Goal: Task Accomplishment & Management: Complete application form

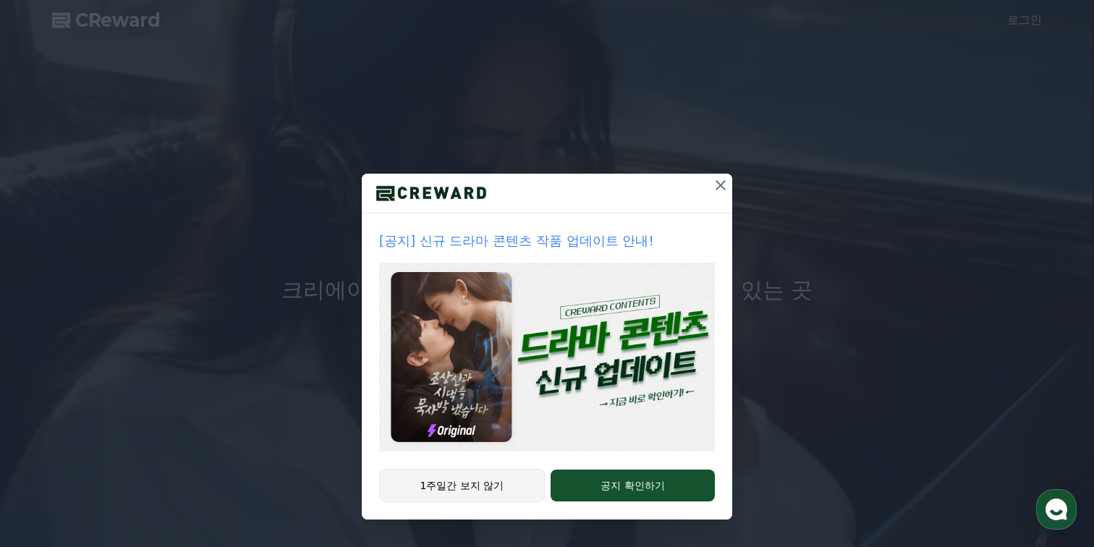
click at [511, 473] on button "1주일간 보지 않기" at bounding box center [462, 485] width 166 height 33
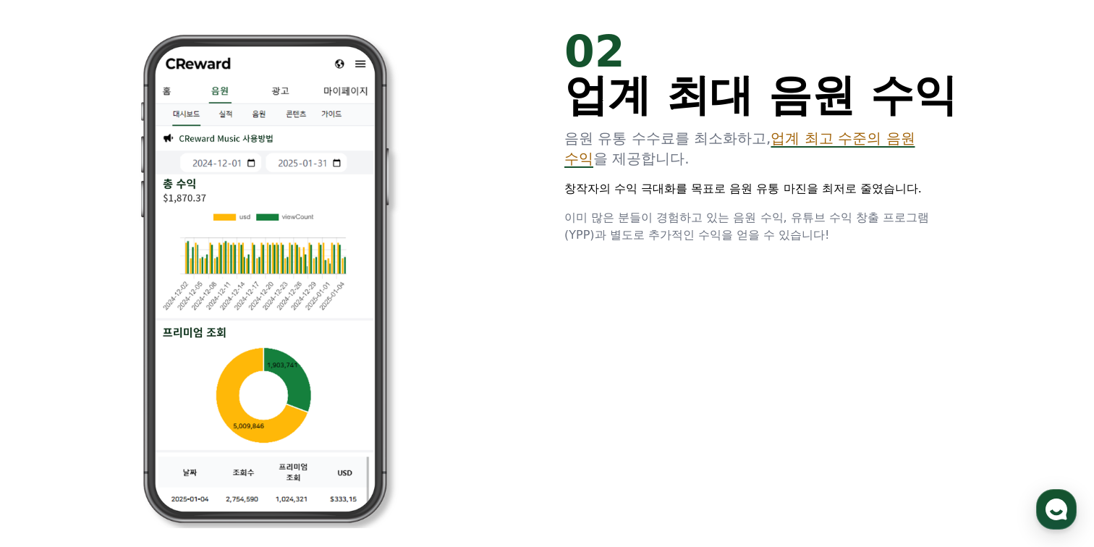
scroll to position [1133, 0]
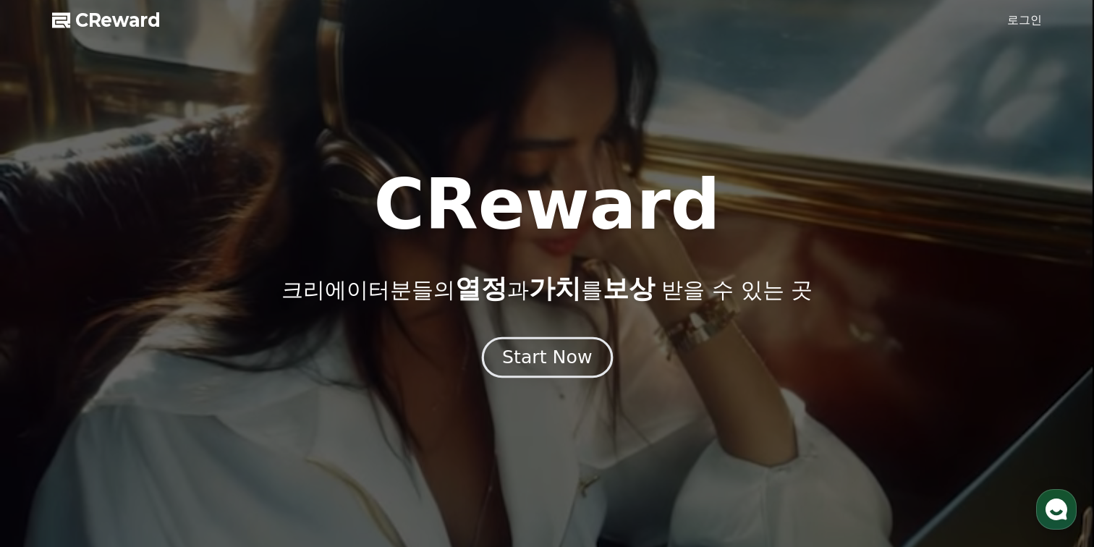
click at [558, 350] on div "Start Now" at bounding box center [547, 357] width 90 height 25
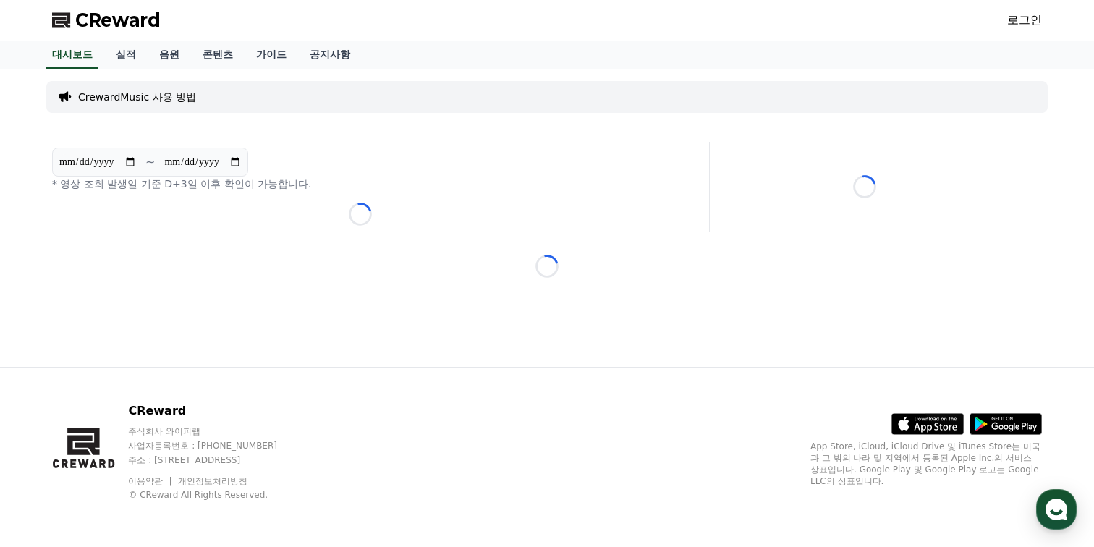
click at [1029, 17] on link "로그인" at bounding box center [1024, 20] width 35 height 17
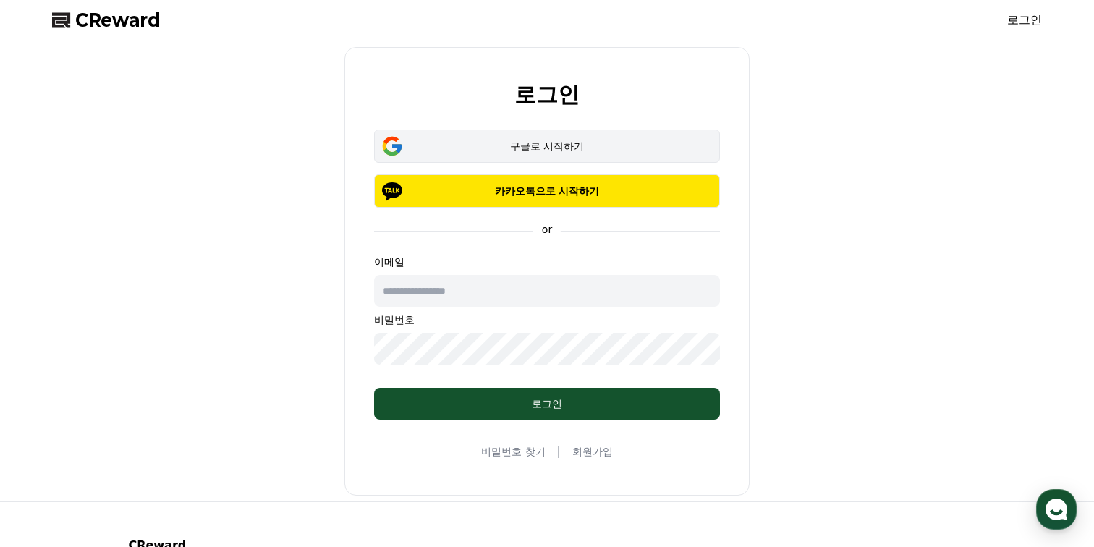
click at [610, 150] on div "구글로 시작하기" at bounding box center [547, 146] width 304 height 14
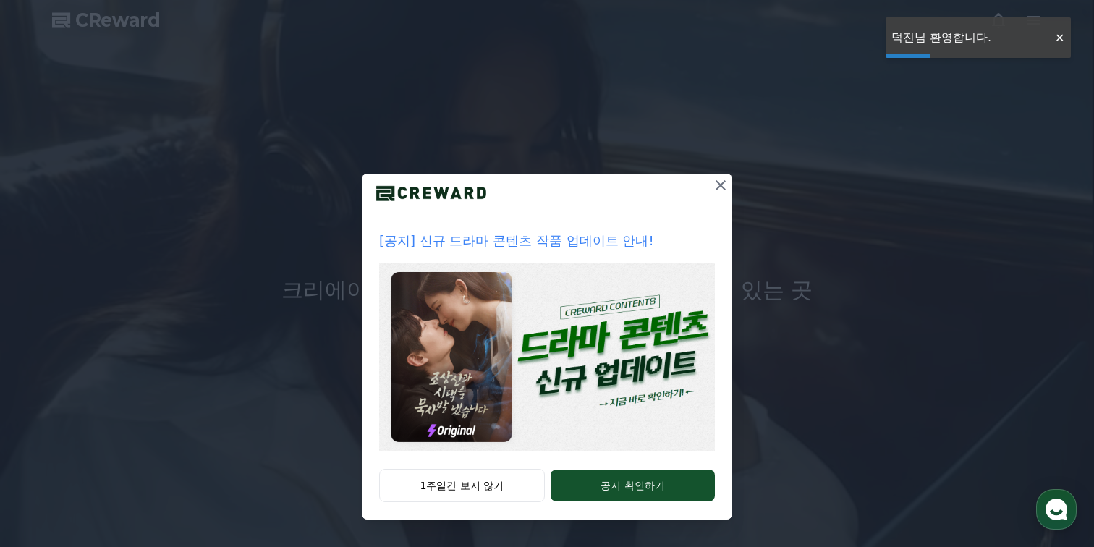
click at [718, 182] on icon at bounding box center [720, 185] width 10 height 10
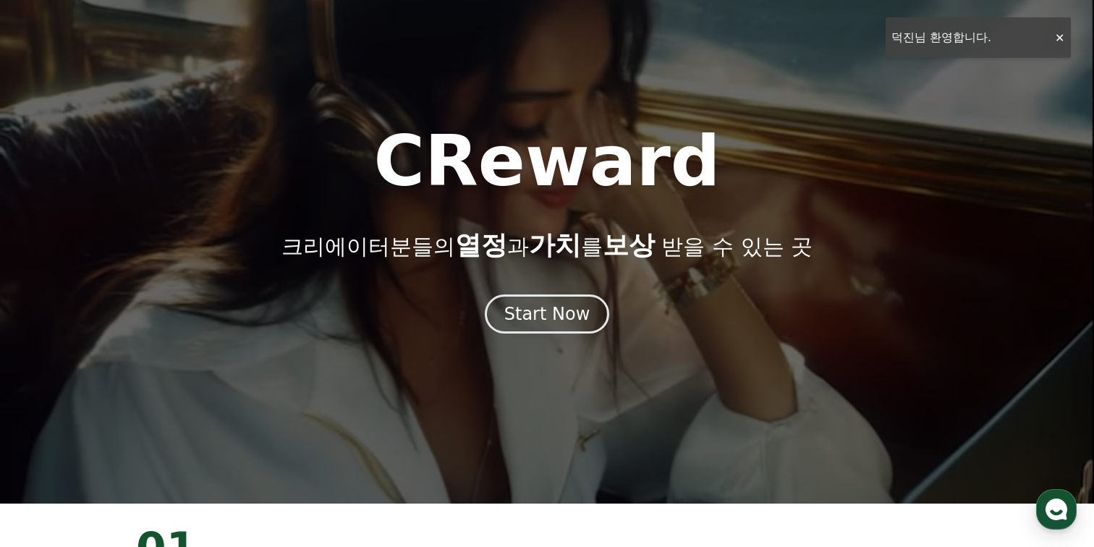
scroll to position [46, 0]
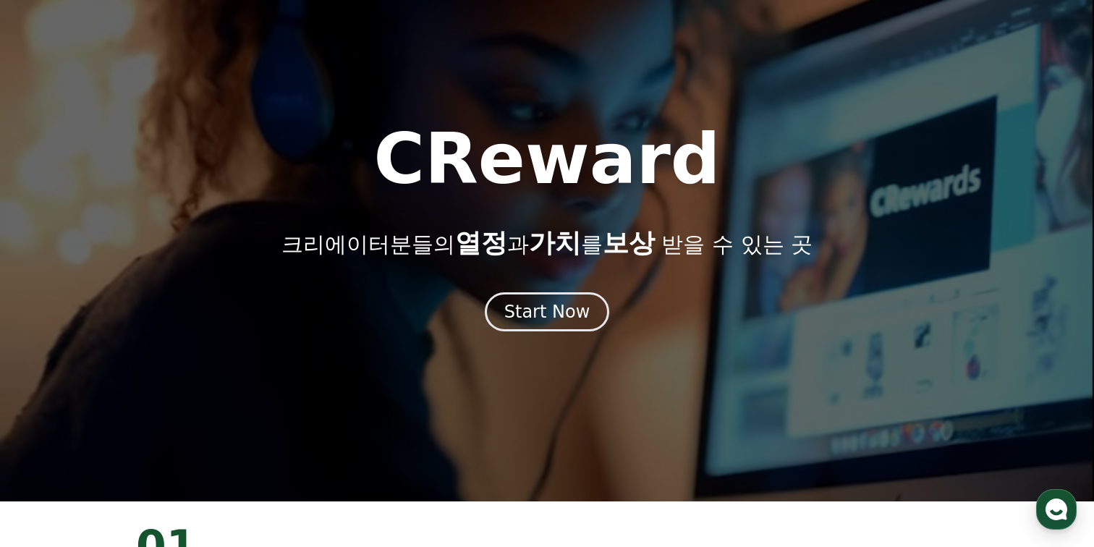
click at [560, 317] on div "Start Now" at bounding box center [547, 311] width 86 height 23
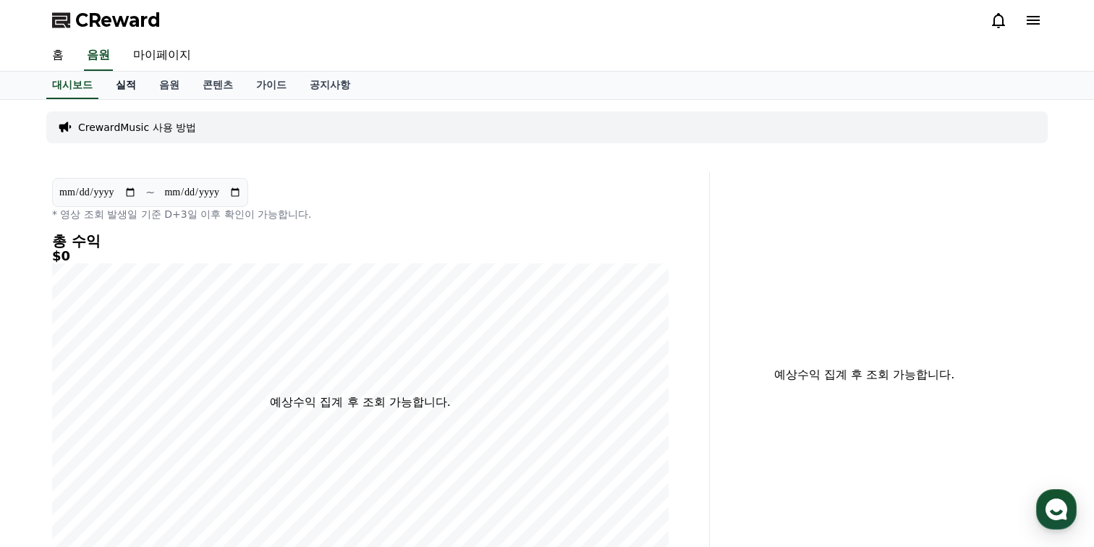
click at [113, 88] on link "실적" at bounding box center [125, 85] width 43 height 27
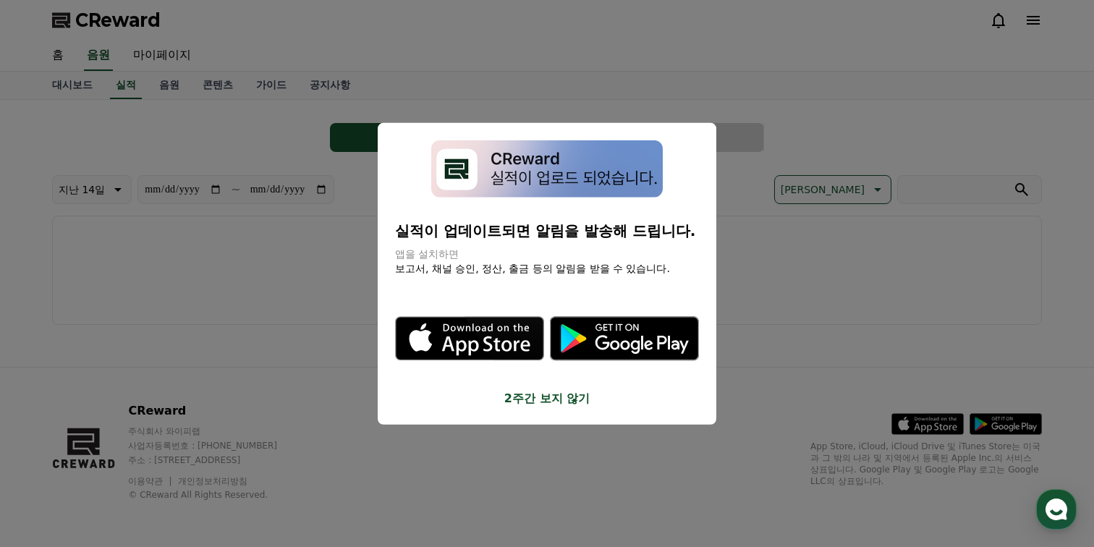
click at [84, 88] on button "close modal" at bounding box center [547, 273] width 1094 height 547
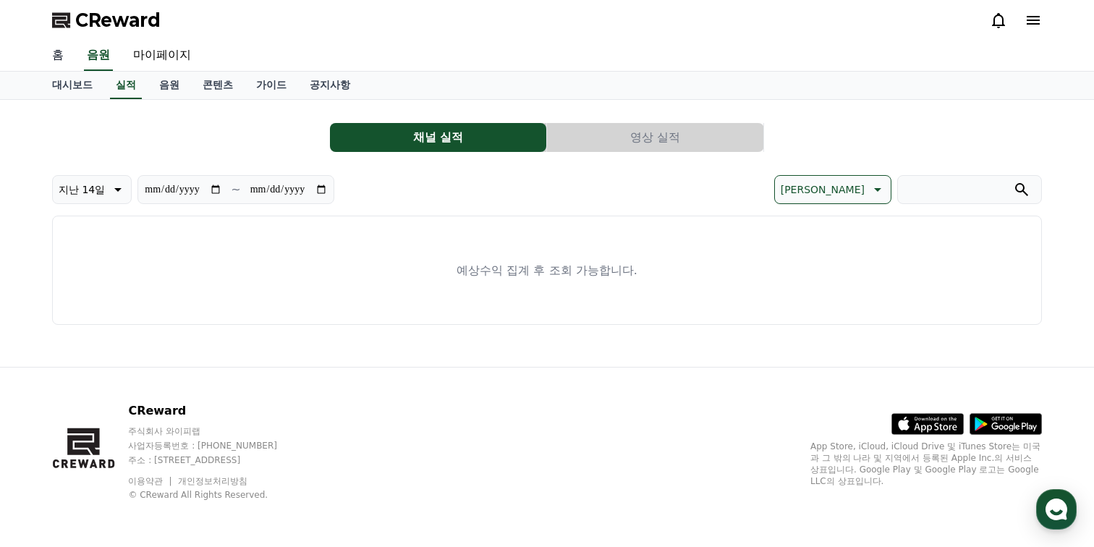
click at [62, 50] on link "홈" at bounding box center [58, 56] width 35 height 30
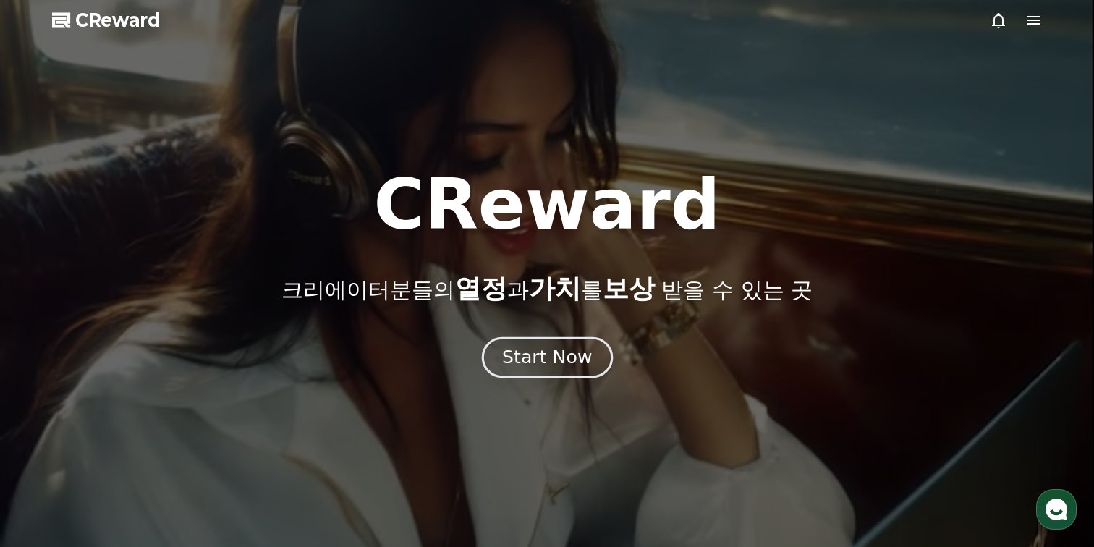
click at [566, 370] on button "Start Now" at bounding box center [546, 357] width 131 height 41
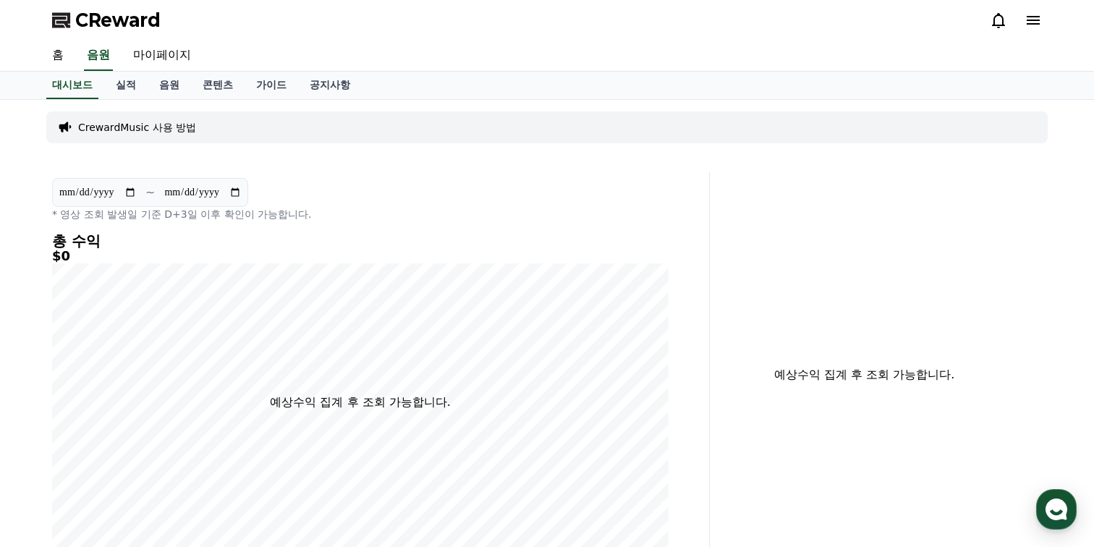
click at [163, 40] on div "CReward 홈 음원 마이페이지" at bounding box center [547, 36] width 1094 height 72
click at [155, 68] on link "마이페이지" at bounding box center [162, 56] width 81 height 30
select select "**********"
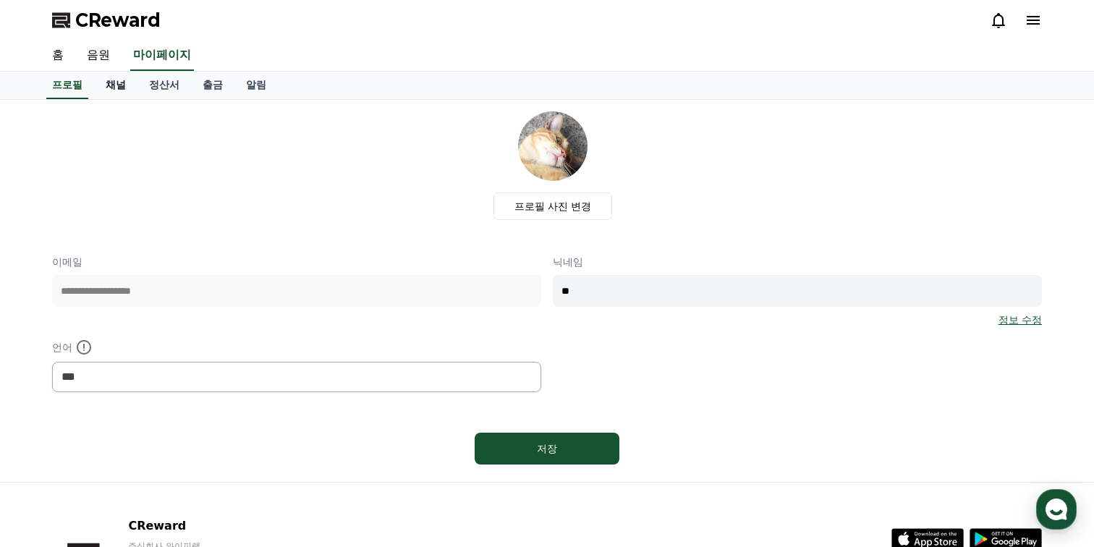
click at [112, 80] on link "채널" at bounding box center [115, 85] width 43 height 27
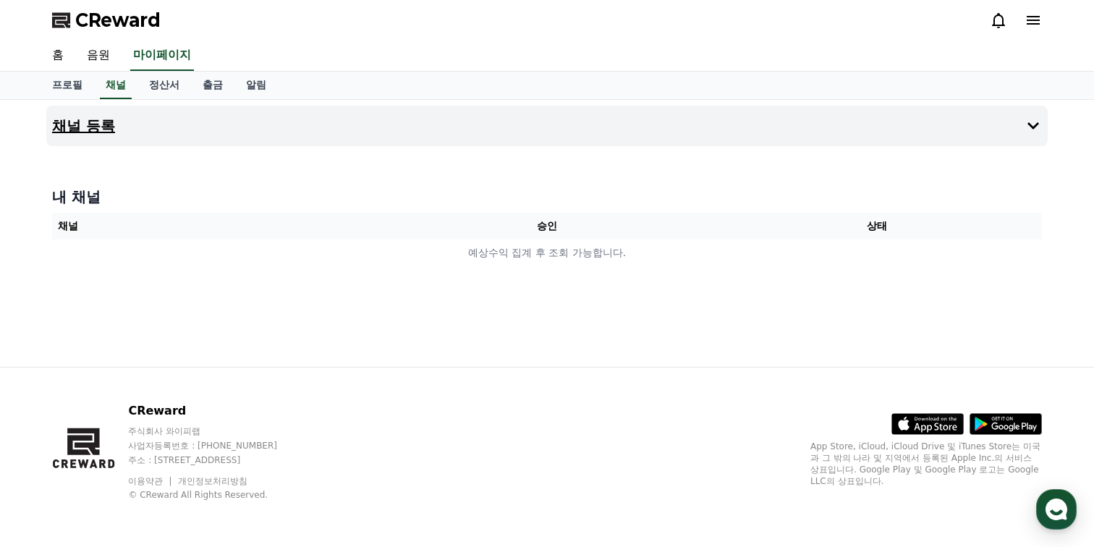
click at [284, 129] on button "채널 등록" at bounding box center [546, 126] width 1001 height 41
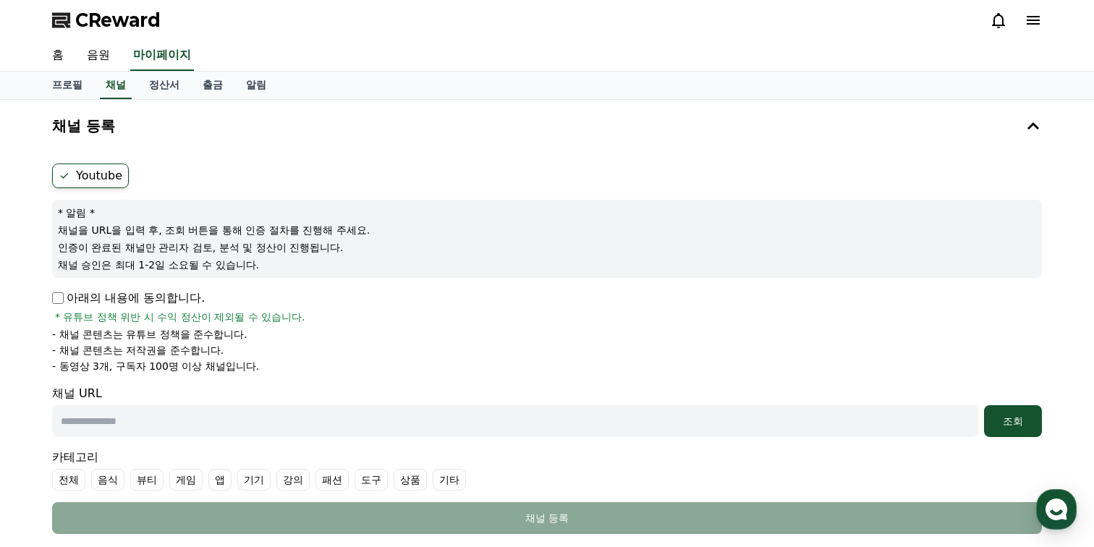
click at [153, 421] on input "text" at bounding box center [515, 421] width 926 height 32
paste input "**********"
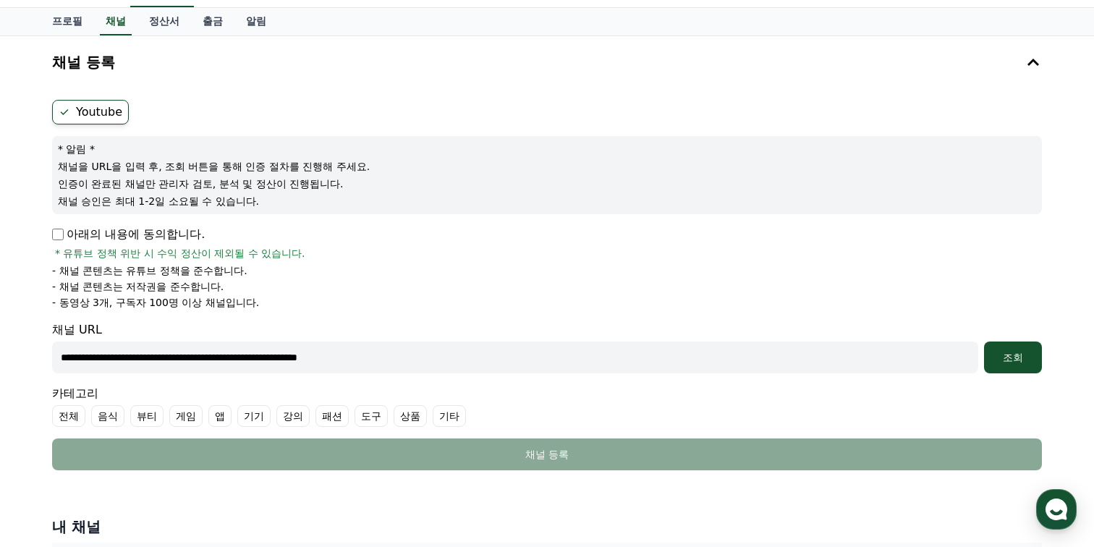
scroll to position [87, 0]
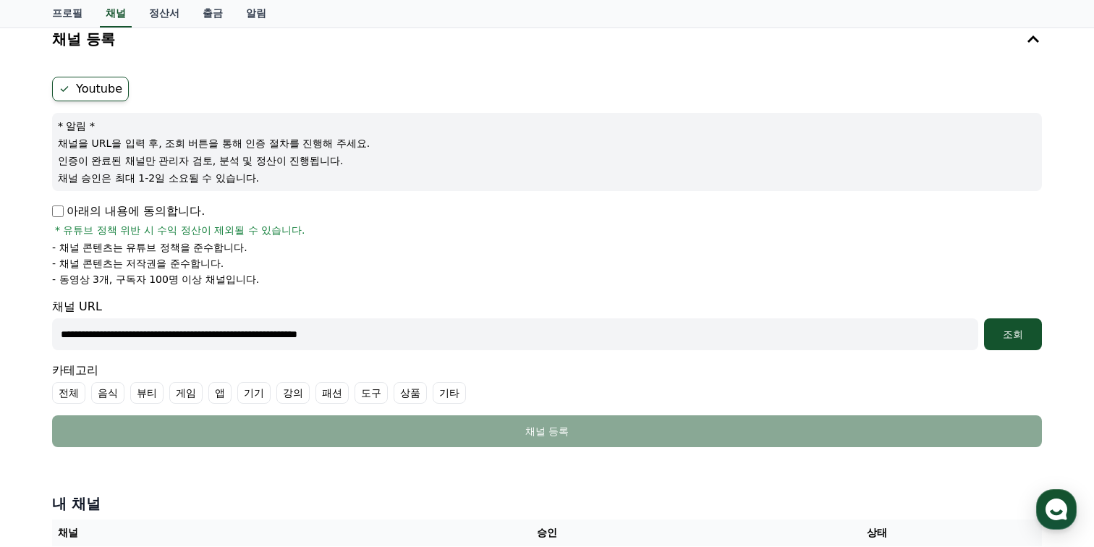
type input "**********"
click at [1021, 338] on div "조회" at bounding box center [1012, 334] width 46 height 14
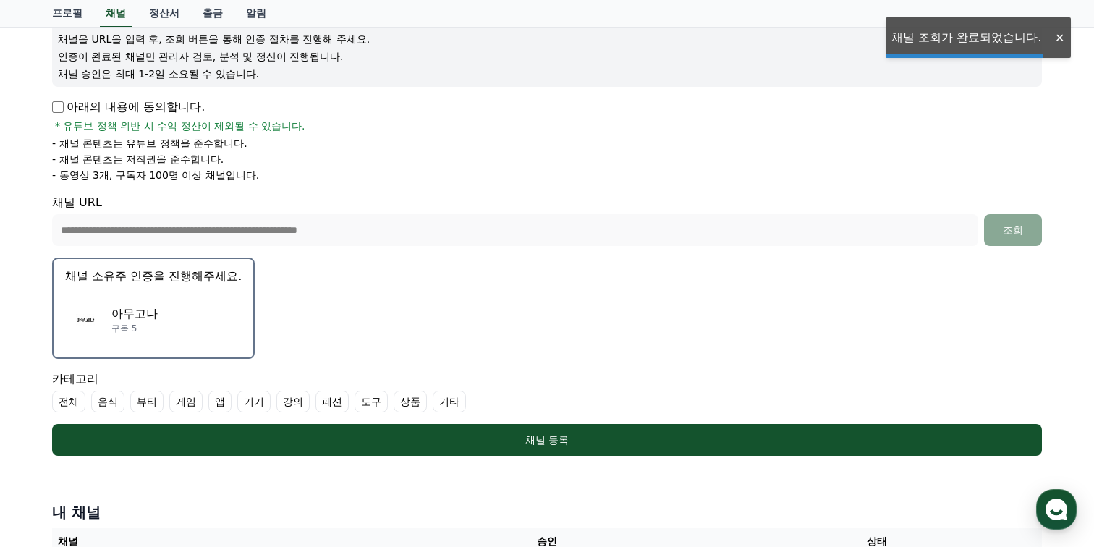
scroll to position [224, 0]
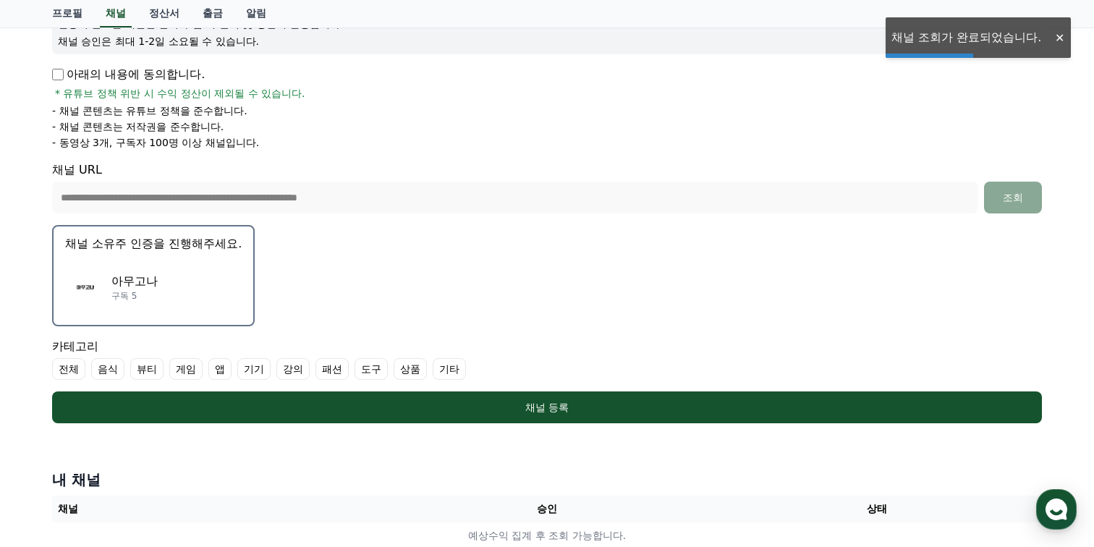
click at [109, 291] on div "아무고나 구독 5" at bounding box center [153, 287] width 176 height 58
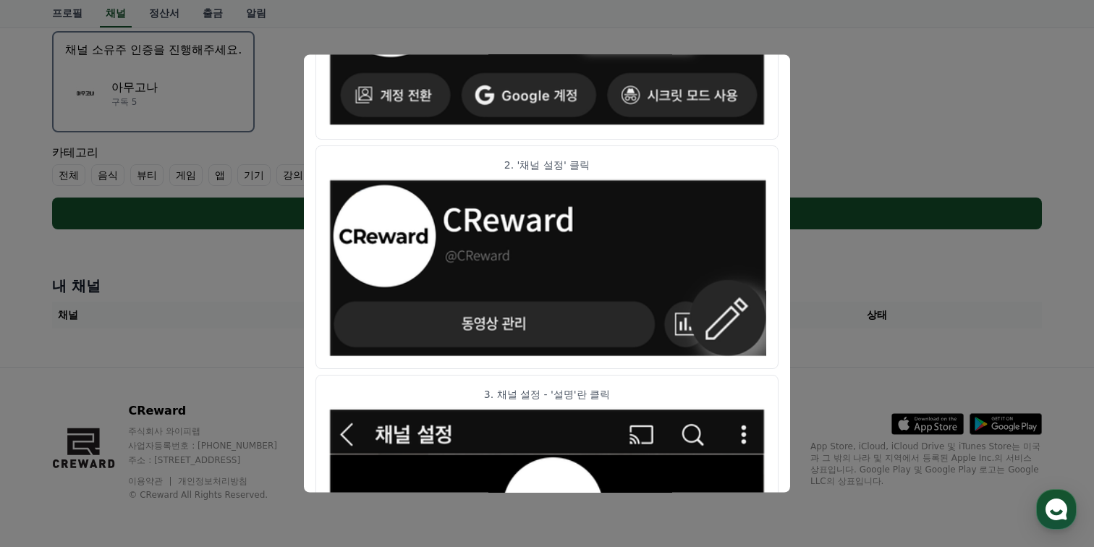
scroll to position [286, 0]
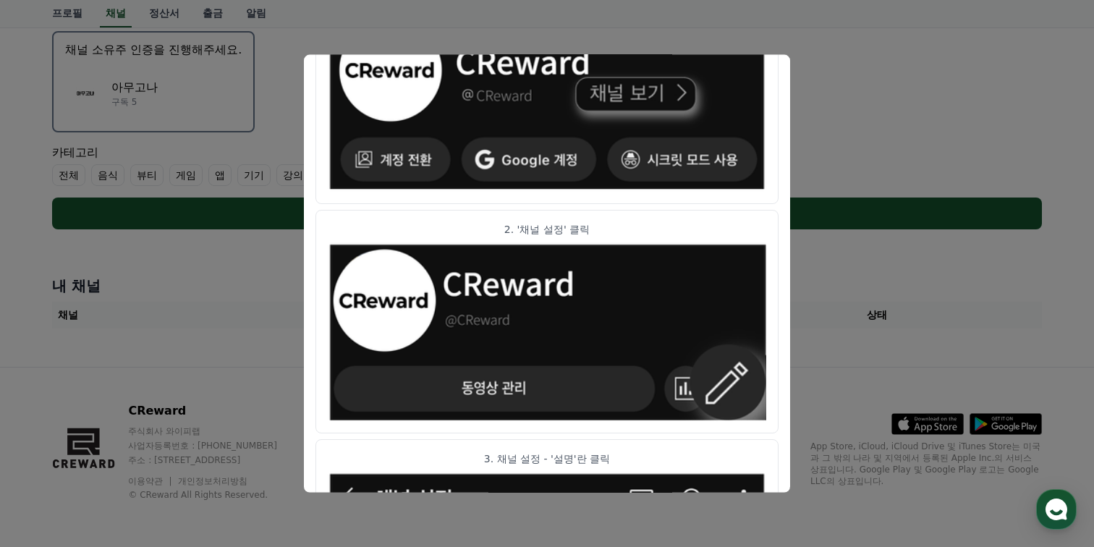
click at [834, 121] on button "close modal" at bounding box center [547, 273] width 1094 height 547
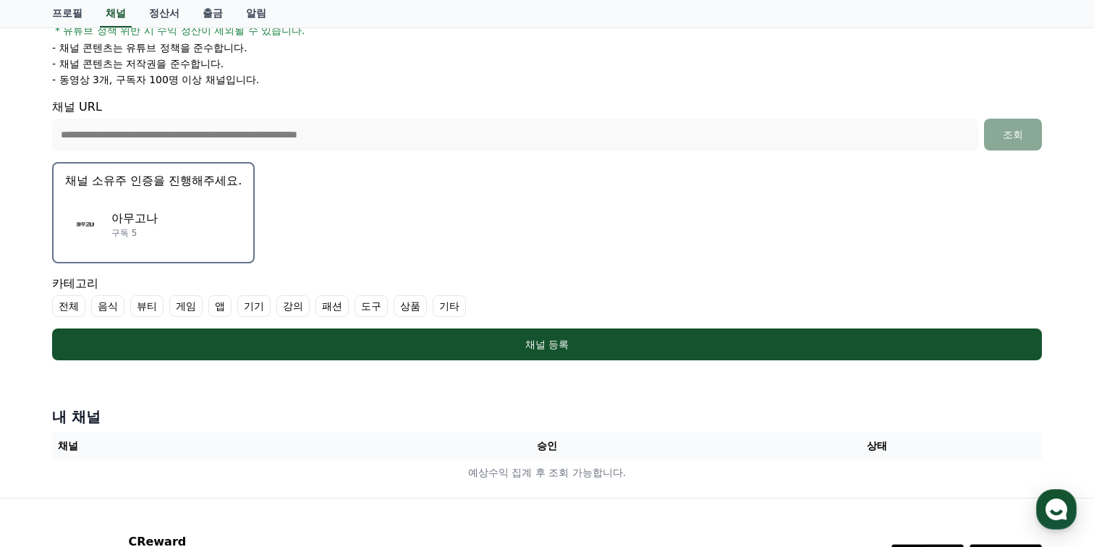
scroll to position [215, 0]
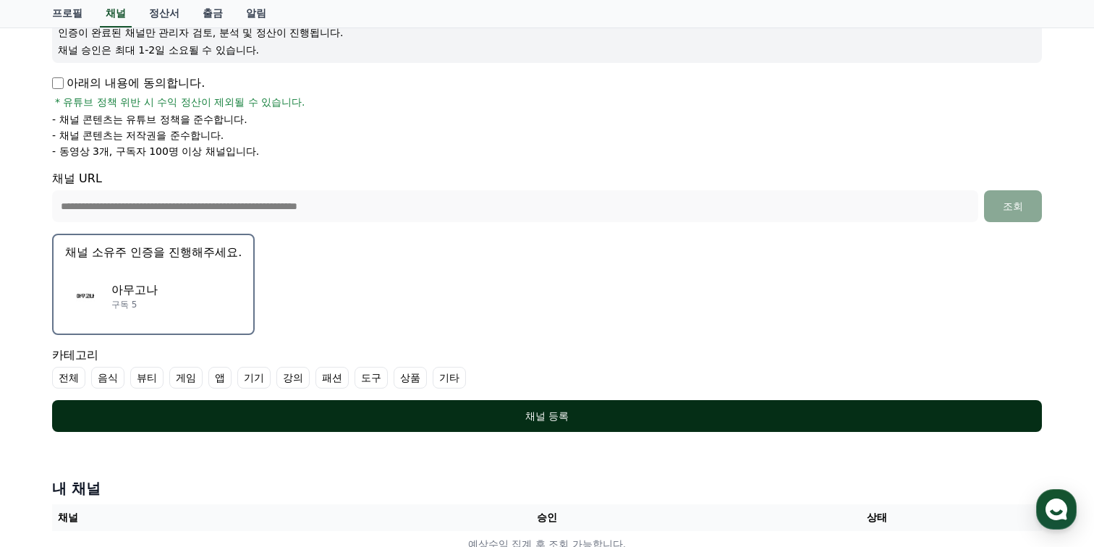
click at [486, 422] on div "채널 등록" at bounding box center [547, 416] width 932 height 14
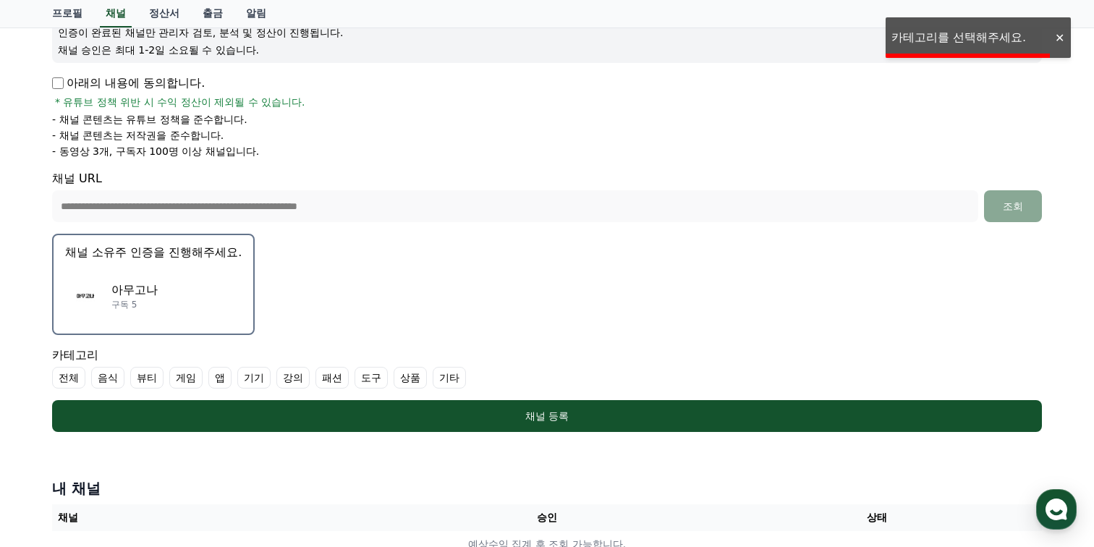
click at [172, 283] on div "아무고나 구독 5" at bounding box center [153, 296] width 176 height 58
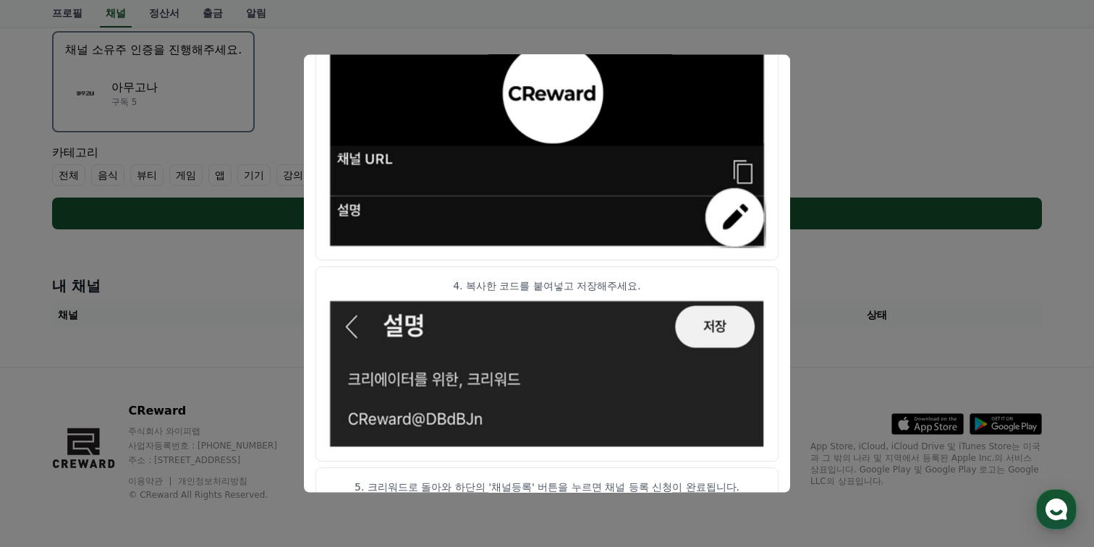
scroll to position [811, 0]
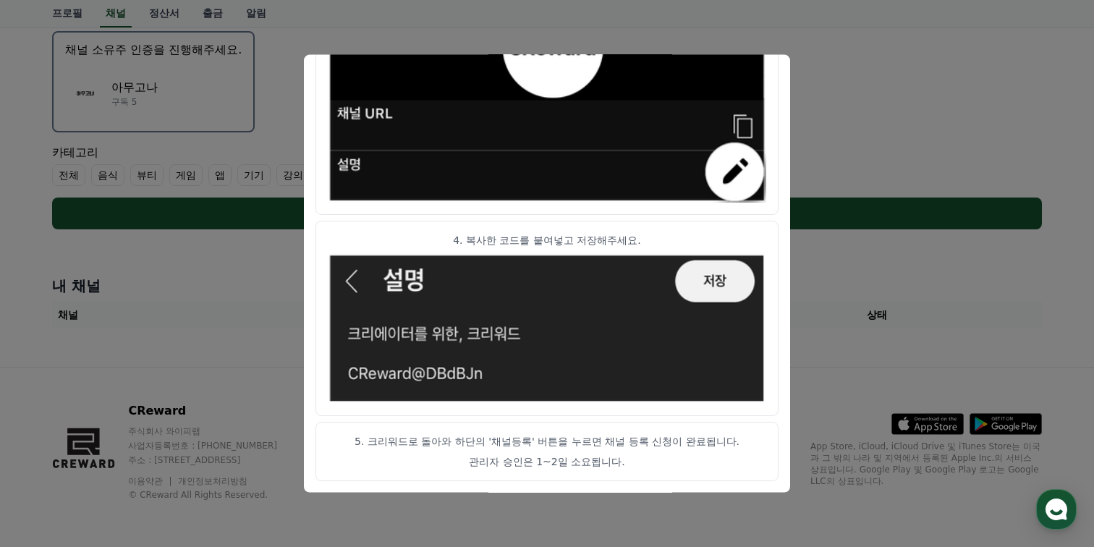
click at [869, 163] on button "close modal" at bounding box center [547, 273] width 1094 height 547
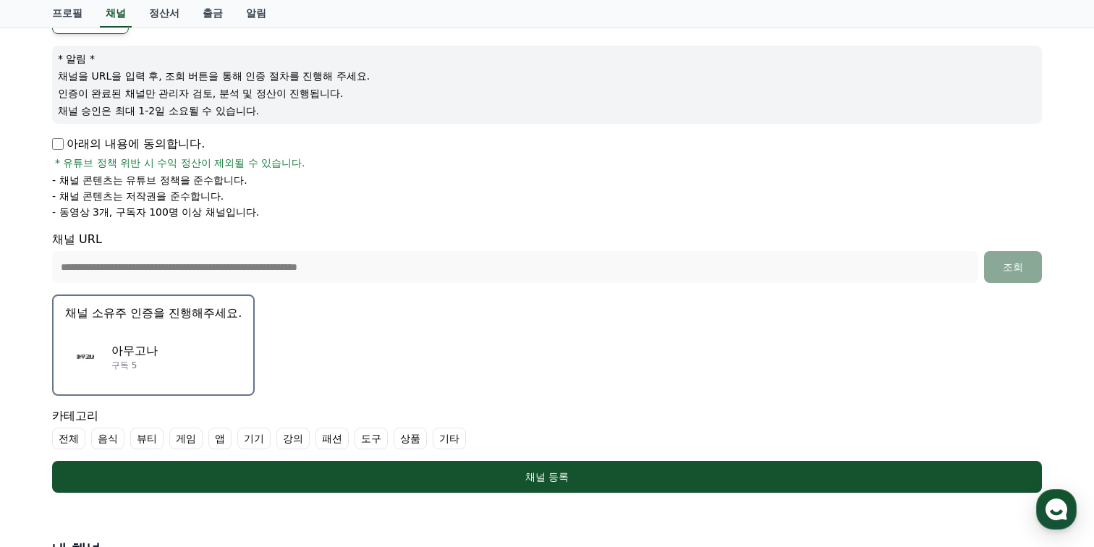
scroll to position [185, 0]
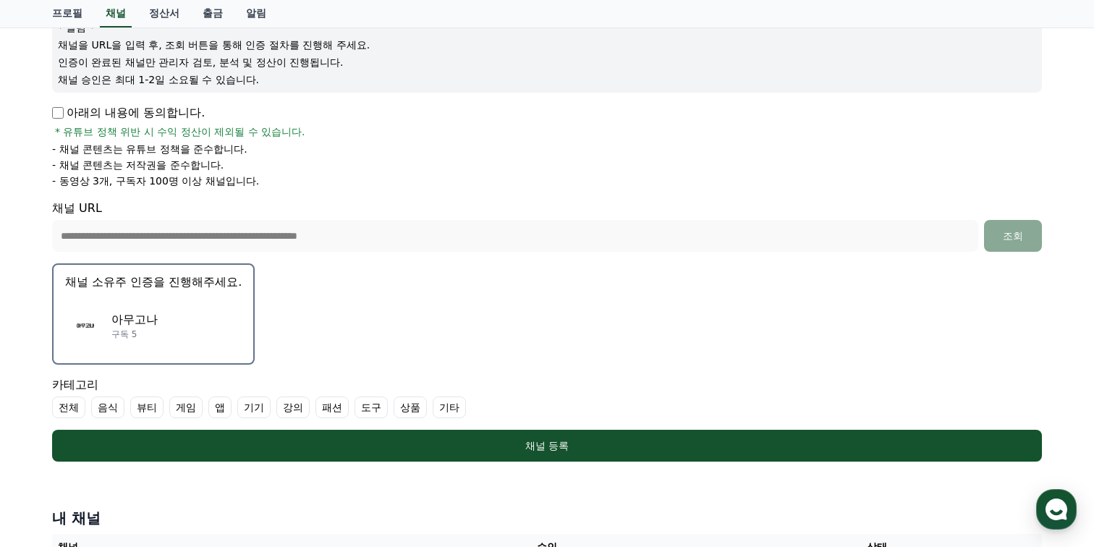
click at [135, 362] on button "채널 소유주 인증을 진행해주세요. 아무고나 구독 5" at bounding box center [153, 313] width 203 height 101
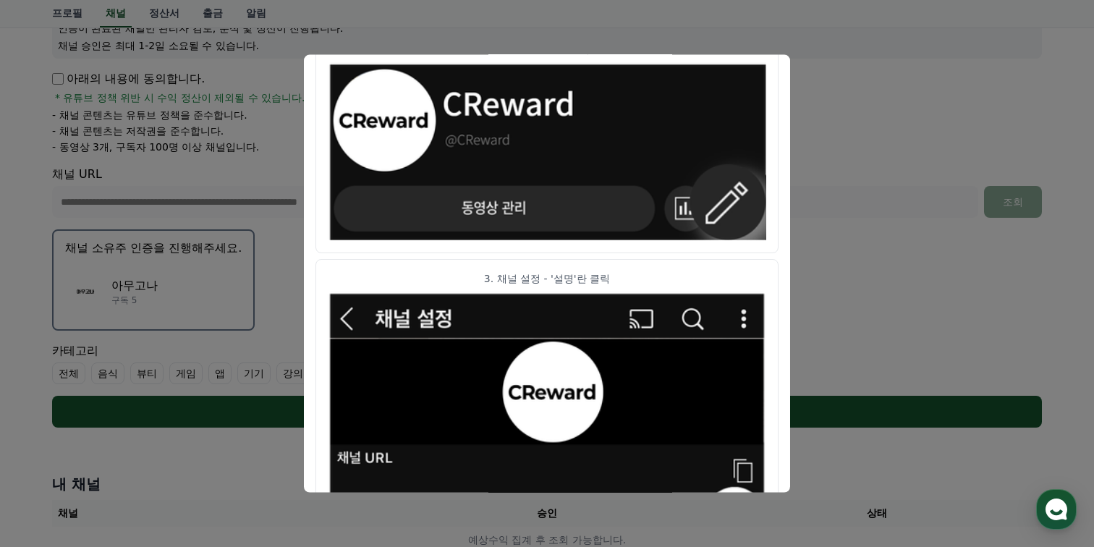
scroll to position [0, 0]
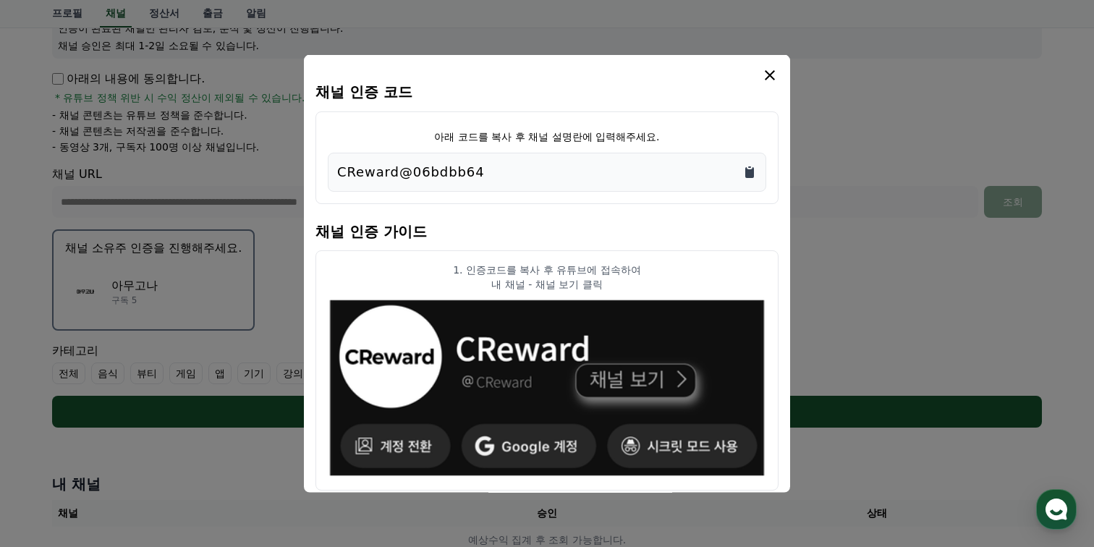
click at [747, 170] on icon "Copy to clipboard" at bounding box center [749, 172] width 9 height 11
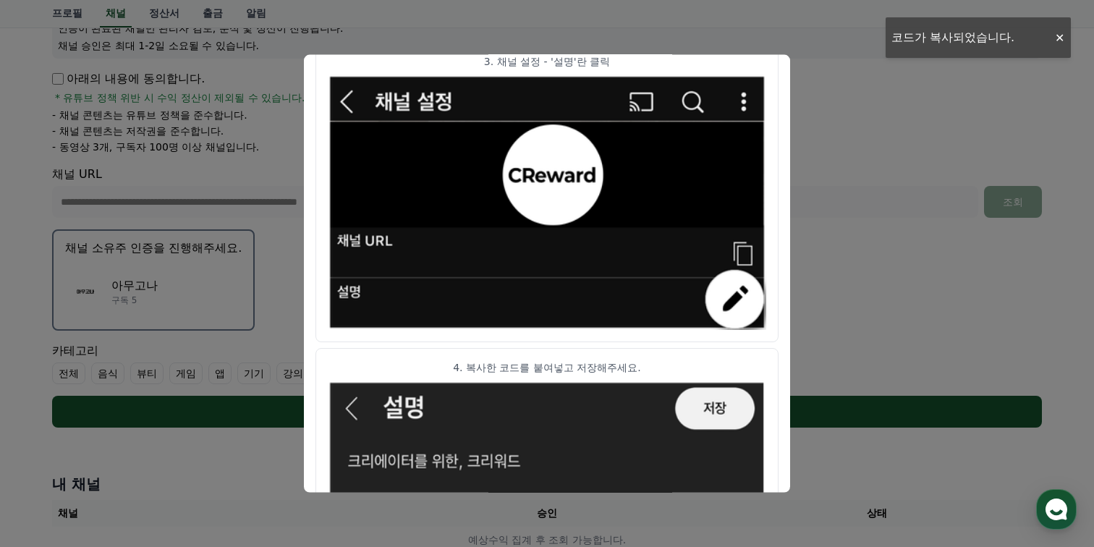
scroll to position [811, 0]
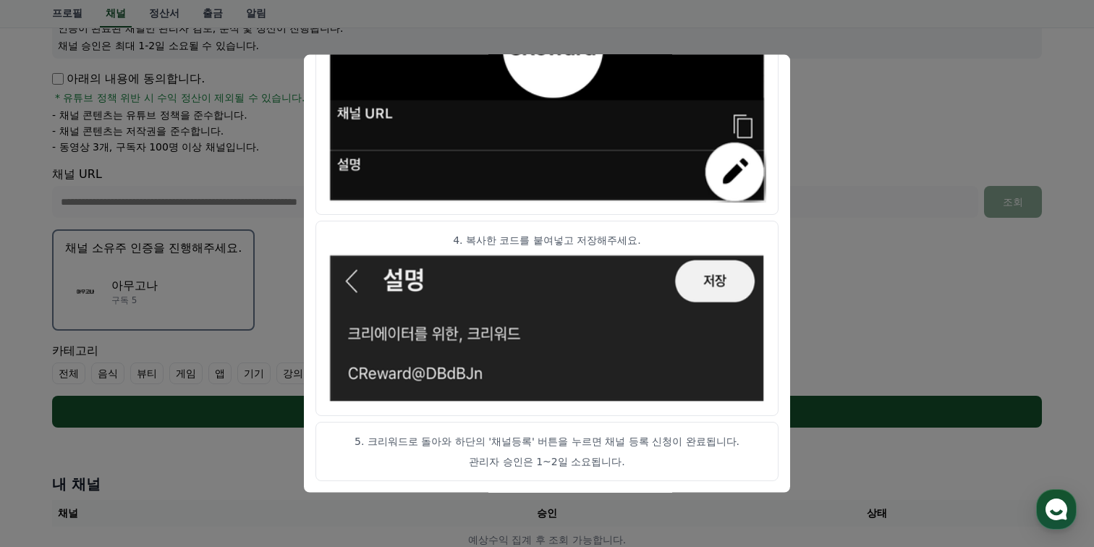
click at [830, 318] on button "close modal" at bounding box center [547, 273] width 1094 height 547
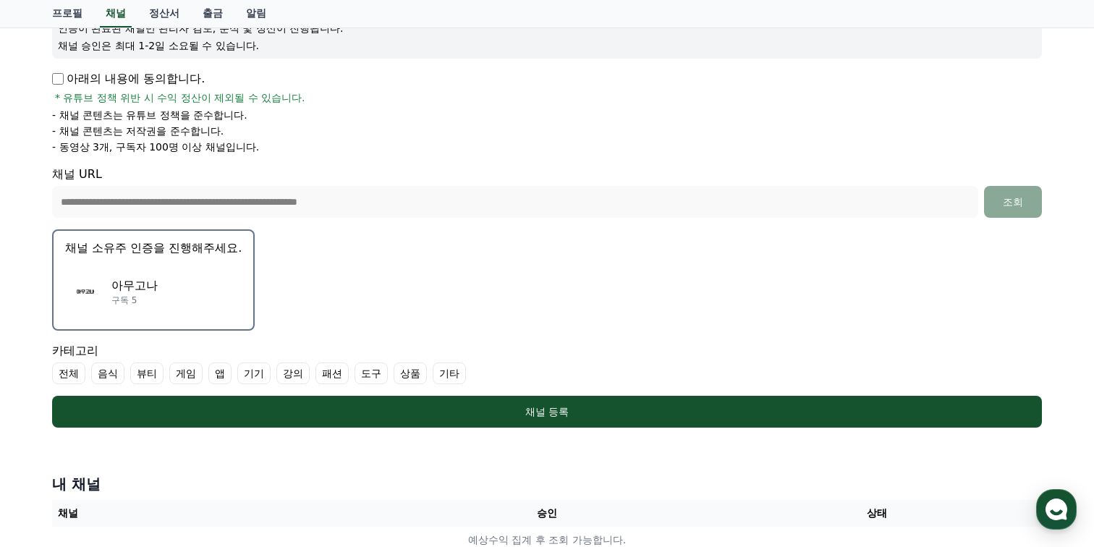
click at [276, 375] on label "강의" at bounding box center [292, 373] width 33 height 22
click at [450, 371] on label "기타" at bounding box center [466, 373] width 33 height 22
drag, startPoint x: 333, startPoint y: 391, endPoint x: 503, endPoint y: 318, distance: 186.0
click at [501, 318] on form "**********" at bounding box center [546, 185] width 989 height 483
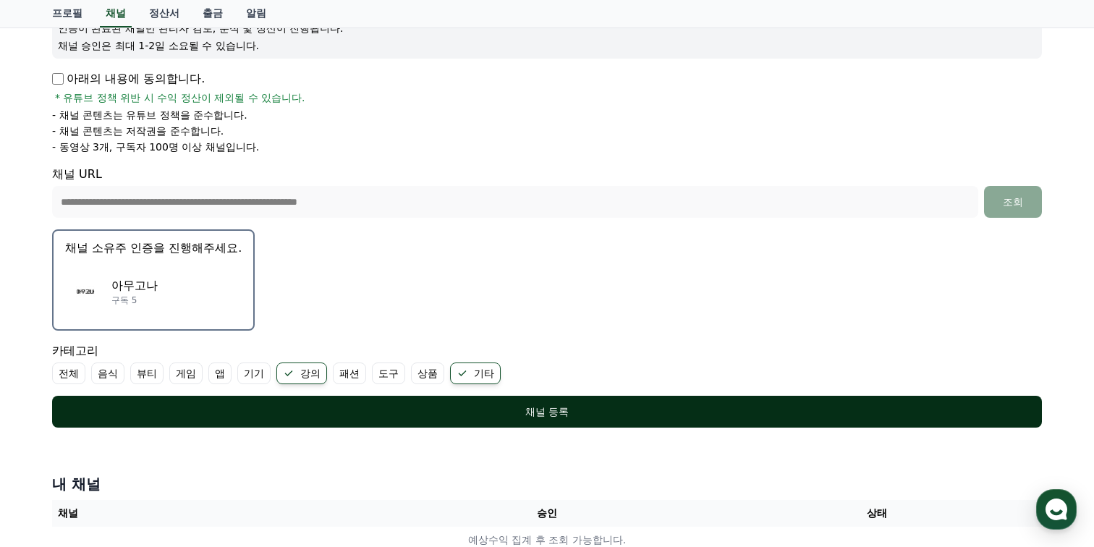
click at [490, 414] on div "채널 등록" at bounding box center [547, 411] width 932 height 14
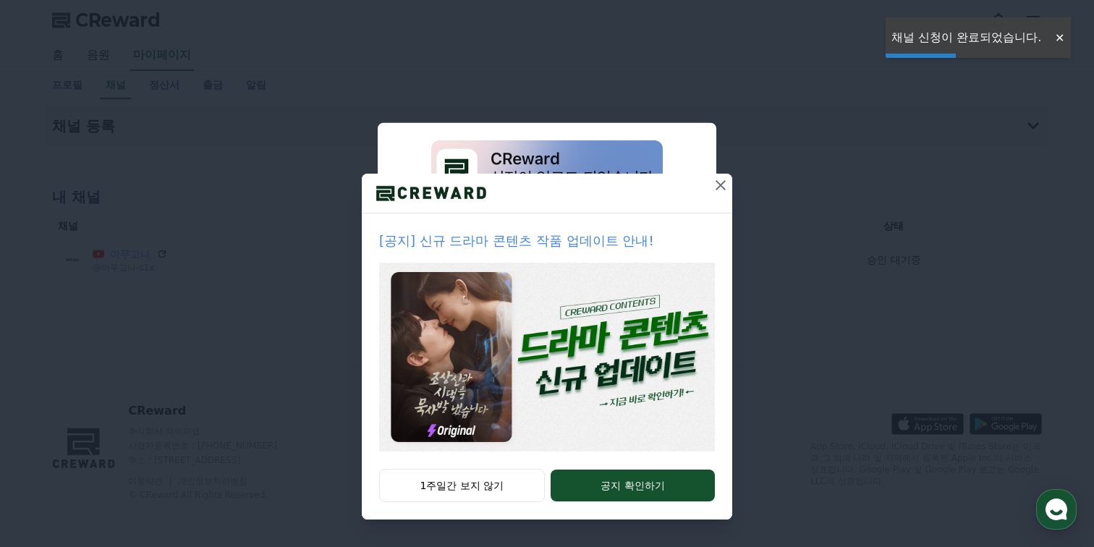
click at [722, 188] on icon at bounding box center [720, 184] width 17 height 17
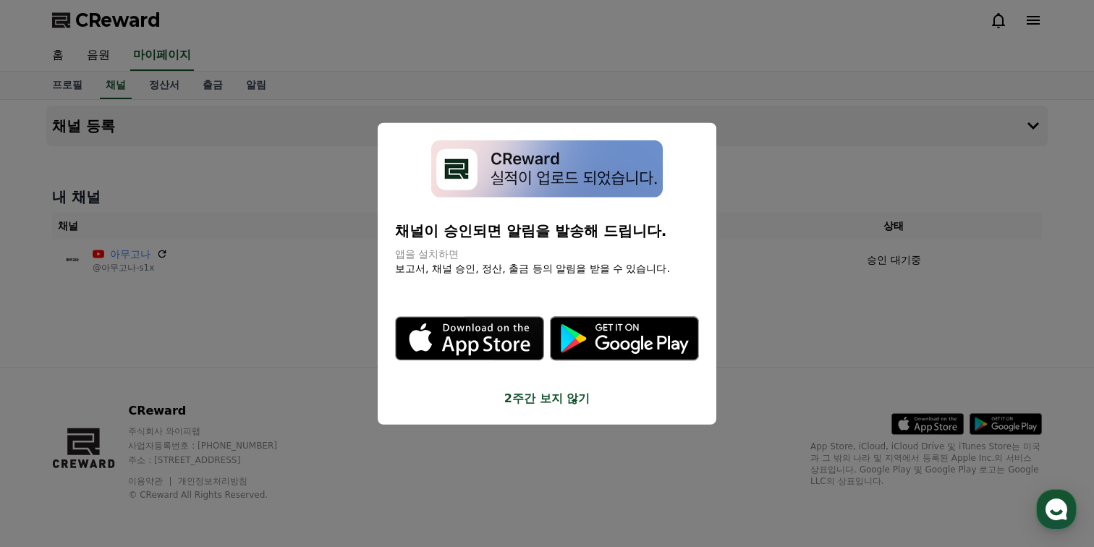
click at [562, 403] on button "2주간 보지 않기" at bounding box center [547, 397] width 304 height 17
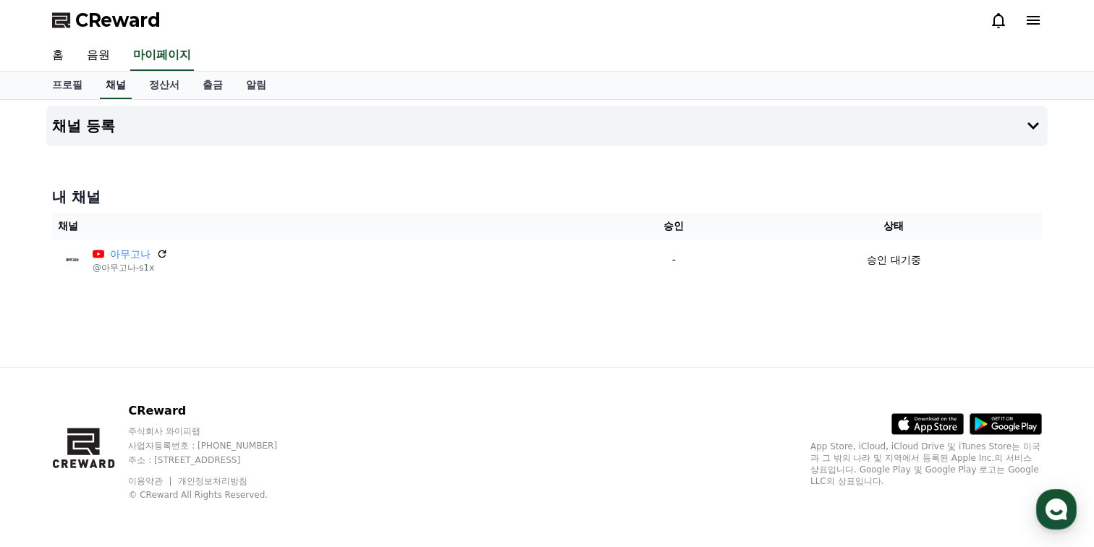
click at [119, 93] on link "채널" at bounding box center [116, 85] width 32 height 27
click at [251, 115] on button "채널 등록" at bounding box center [546, 126] width 1001 height 41
